Goal: Task Accomplishment & Management: Complete application form

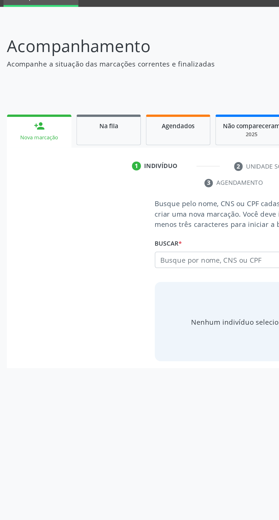
click at [64, 103] on link "Na fila" at bounding box center [62, 102] width 37 height 18
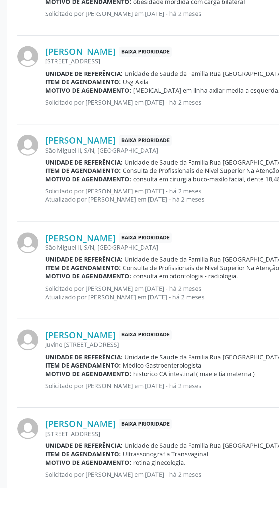
scroll to position [429, 0]
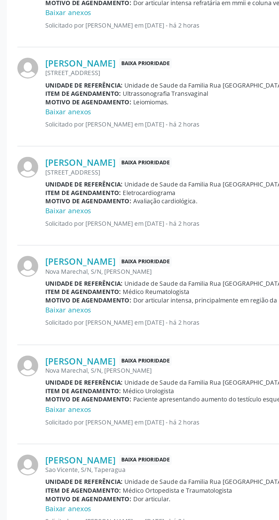
scroll to position [319, 0]
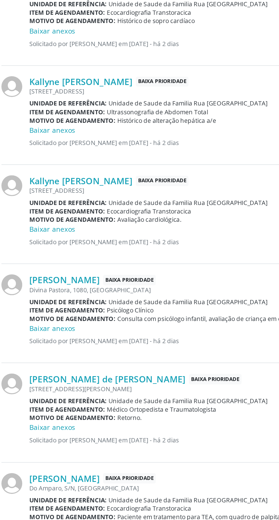
scroll to position [490, 0]
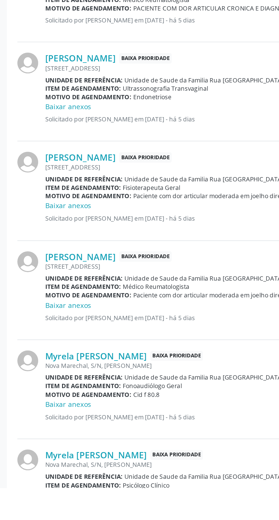
scroll to position [430, 0]
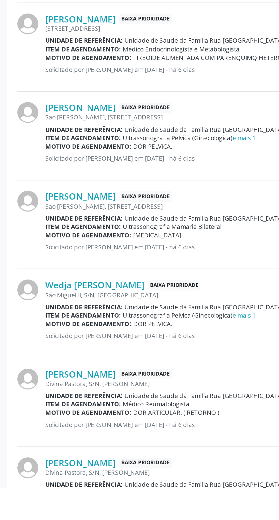
scroll to position [400, 0]
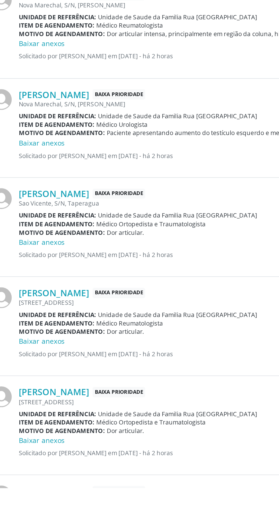
scroll to position [319, 0]
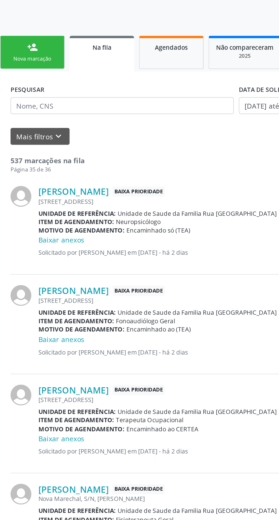
scroll to position [70, 0]
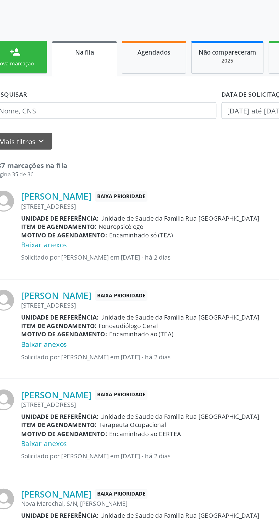
click at [45, 142] on link "Baixar anexos" at bounding box center [39, 140] width 26 height 5
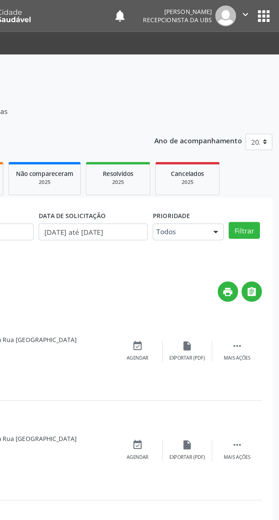
click at [260, 201] on div " Mais ações" at bounding box center [254, 201] width 28 height 12
click at [259, 205] on div "Menos ações" at bounding box center [255, 206] width 18 height 4
click at [257, 203] on div " Mais ações" at bounding box center [254, 201] width 28 height 12
click at [234, 198] on div "edit Editar" at bounding box center [226, 201] width 28 height 12
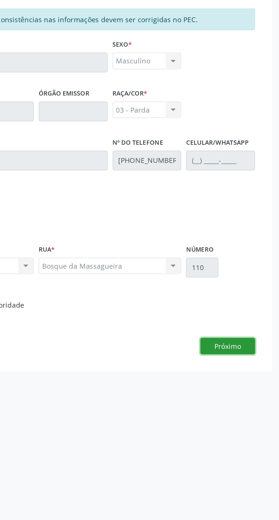
click at [255, 354] on button "Próximo" at bounding box center [249, 356] width 31 height 10
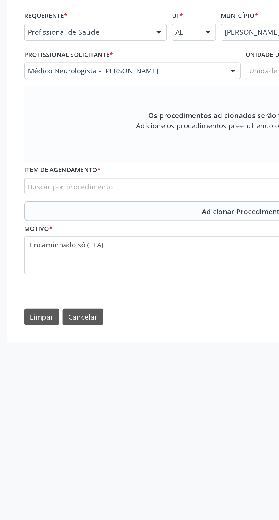
click at [106, 261] on div "Buscar por procedimento" at bounding box center [139, 264] width 251 height 10
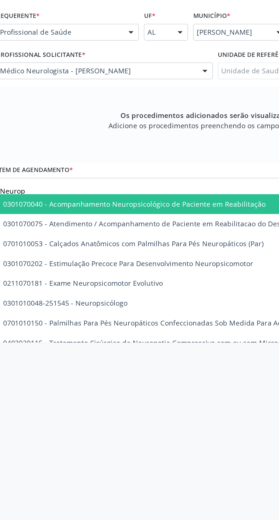
type input "Neurops"
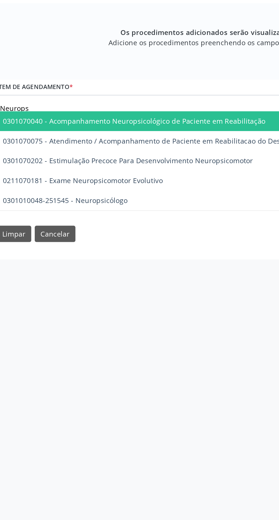
click at [91, 319] on span "0301010048-251545 - Neuropsicólogo" at bounding box center [139, 319] width 250 height 11
